Goal: Task Accomplishment & Management: Manage account settings

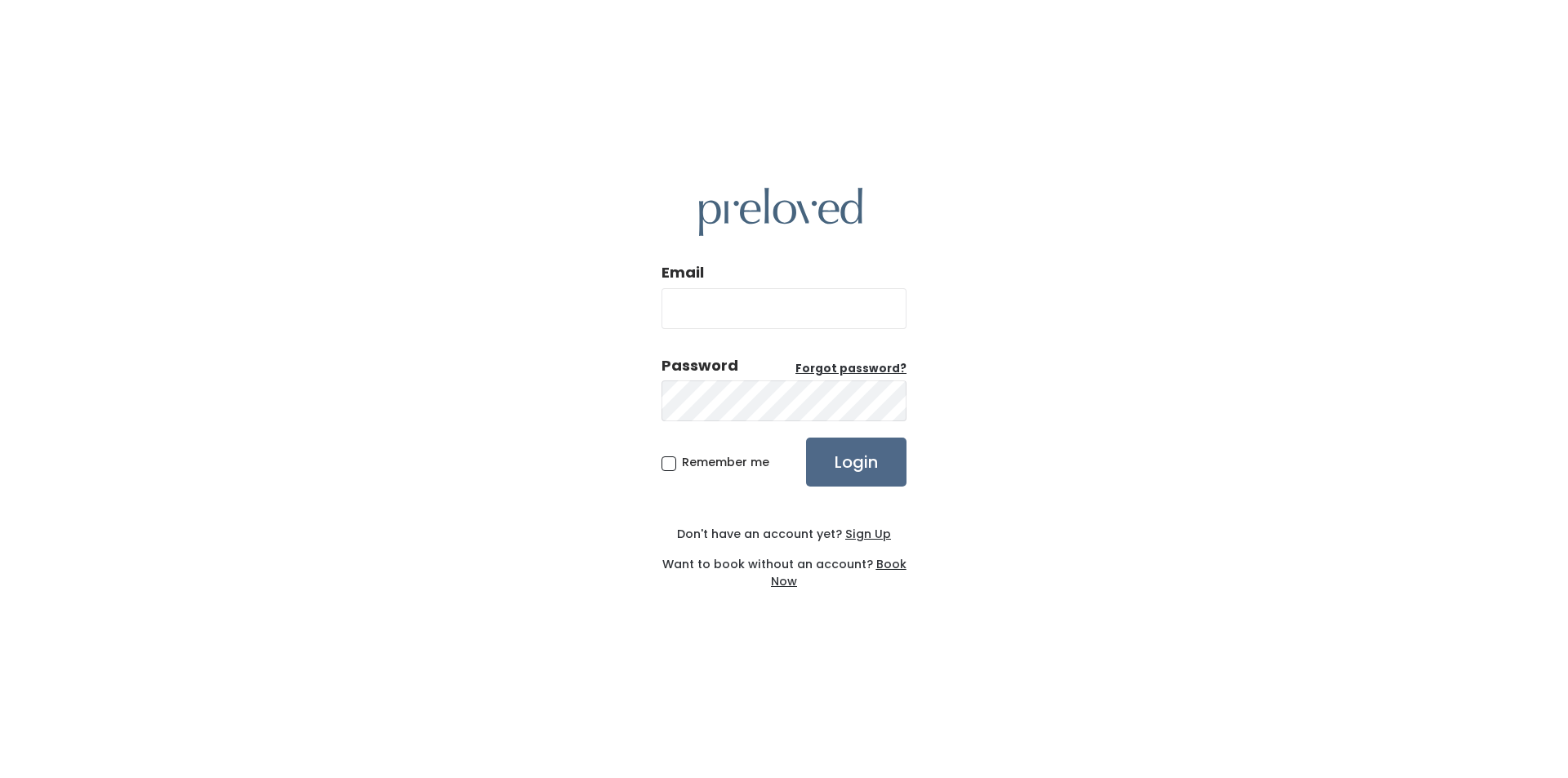
type input "feistybritches@gmail.com"
click at [877, 463] on input "Login" at bounding box center [856, 462] width 100 height 49
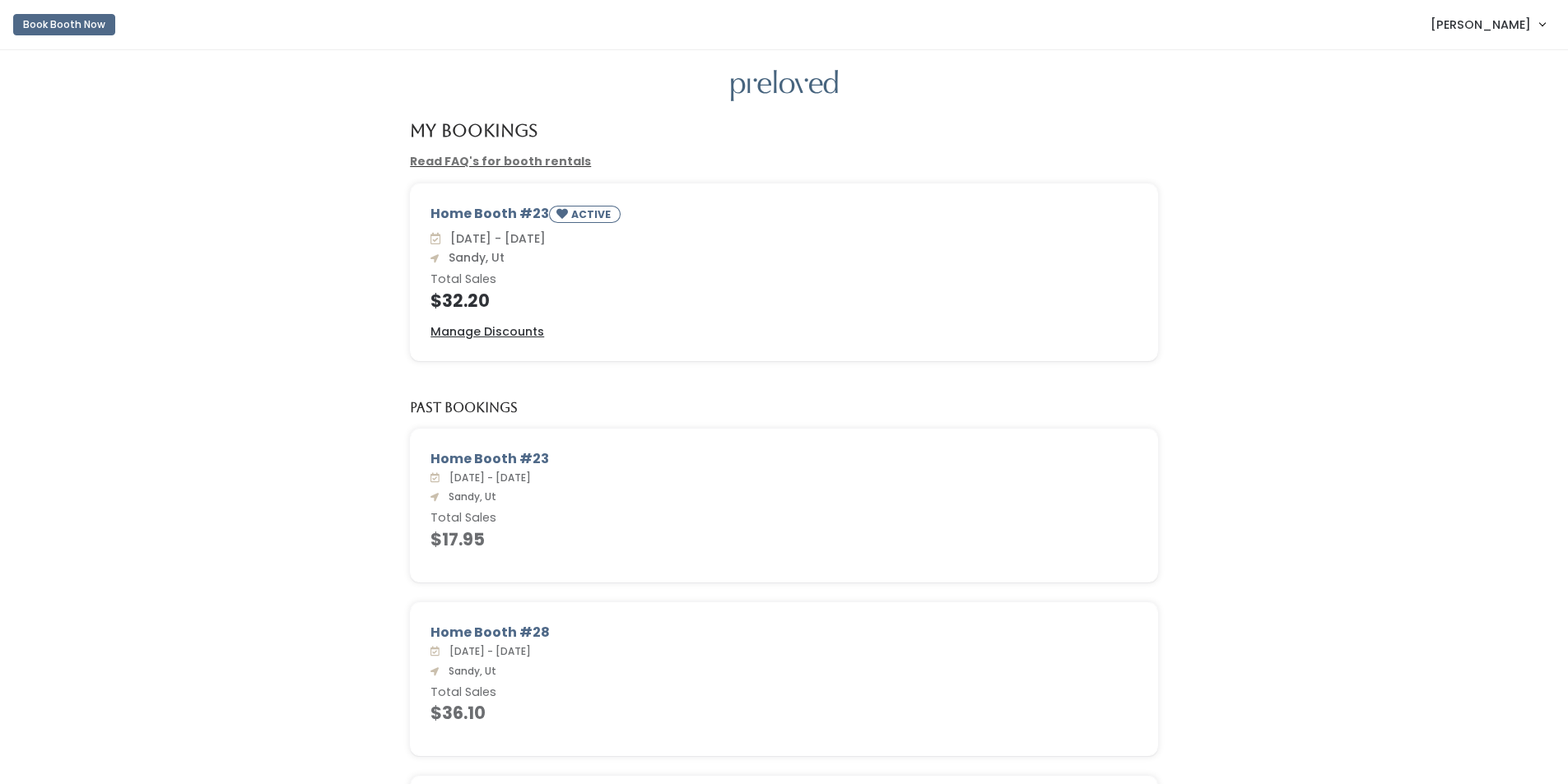
click at [1495, 23] on span "Jackie Sweeden" at bounding box center [1480, 24] width 100 height 18
click at [1481, 137] on button "Logout" at bounding box center [1486, 138] width 148 height 30
